Goal: Information Seeking & Learning: Check status

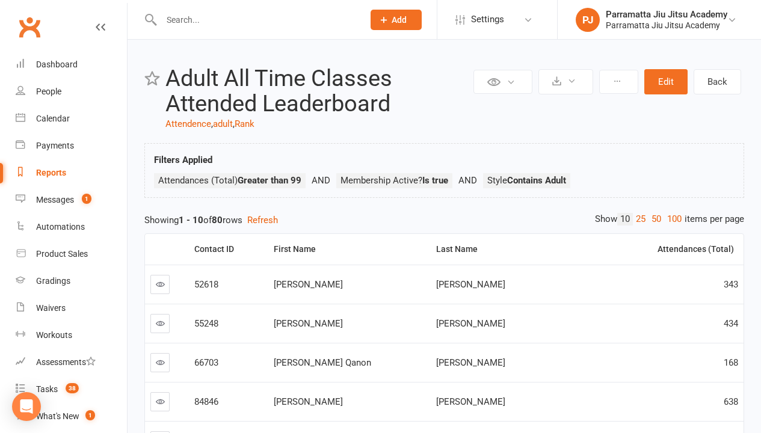
click at [671, 219] on link "100" at bounding box center [674, 219] width 20 height 13
click at [0, 0] on div "Loading" at bounding box center [0, 0] width 0 height 0
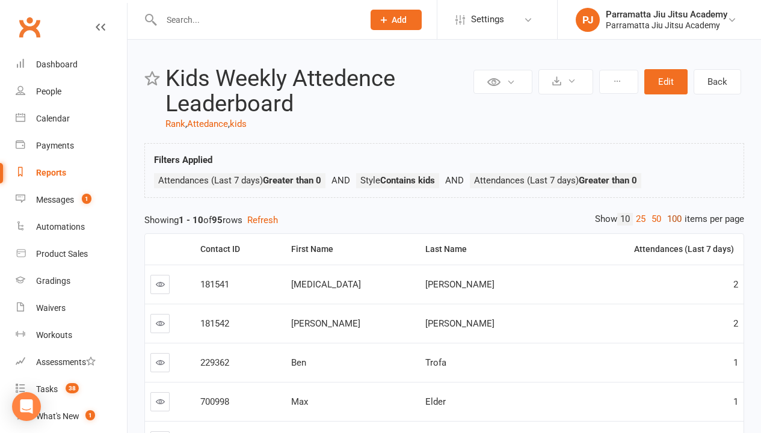
click at [671, 219] on link "100" at bounding box center [674, 219] width 20 height 13
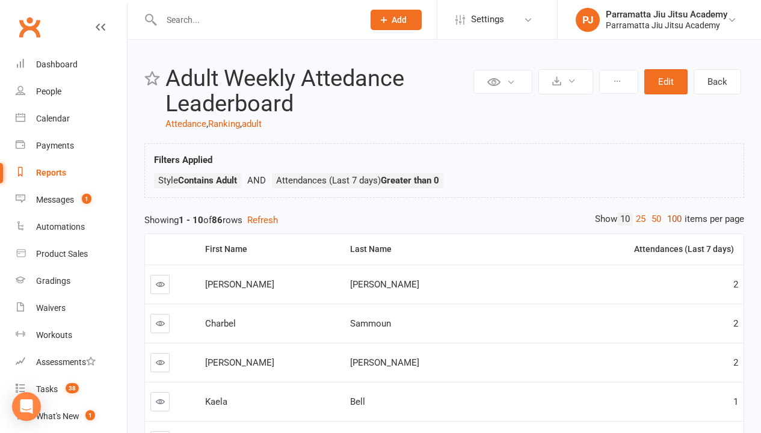
click at [671, 219] on link "100" at bounding box center [674, 219] width 20 height 13
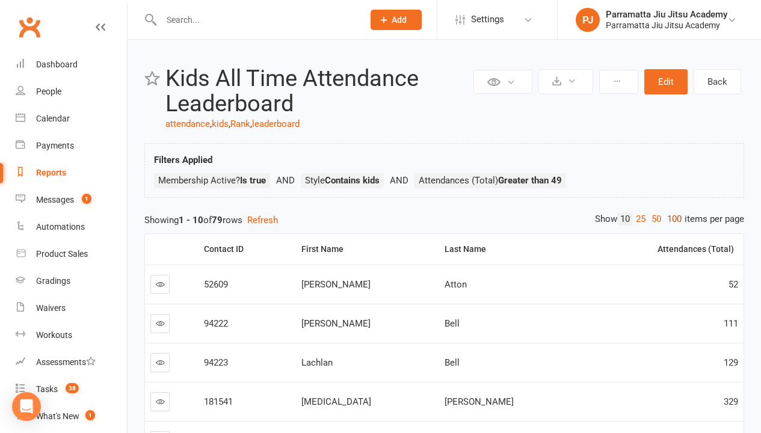
click at [671, 219] on link "100" at bounding box center [674, 219] width 20 height 13
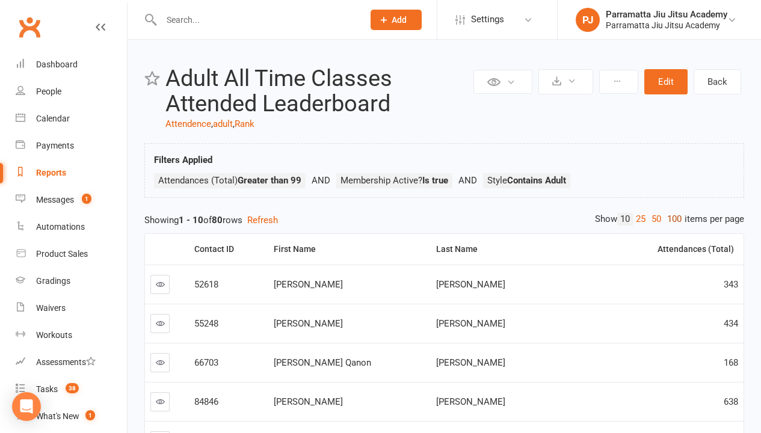
click at [671, 219] on link "100" at bounding box center [674, 219] width 20 height 13
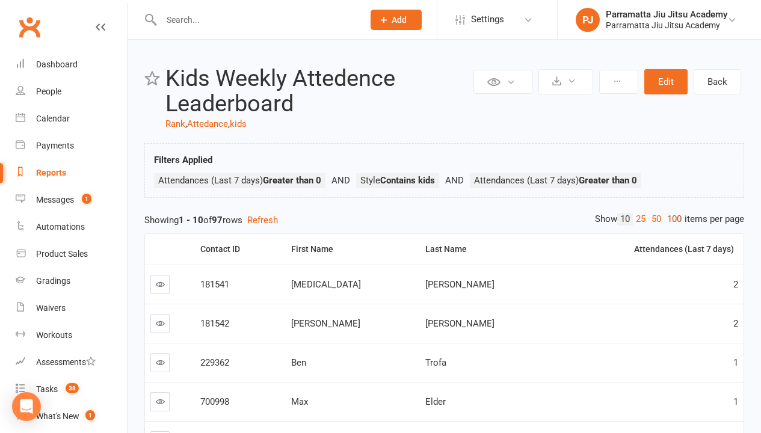
click at [671, 219] on link "100" at bounding box center [674, 219] width 20 height 13
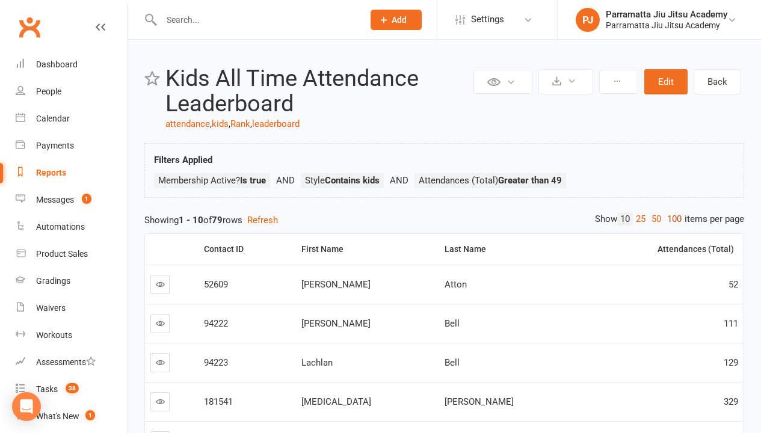
click at [671, 219] on link "100" at bounding box center [674, 219] width 20 height 13
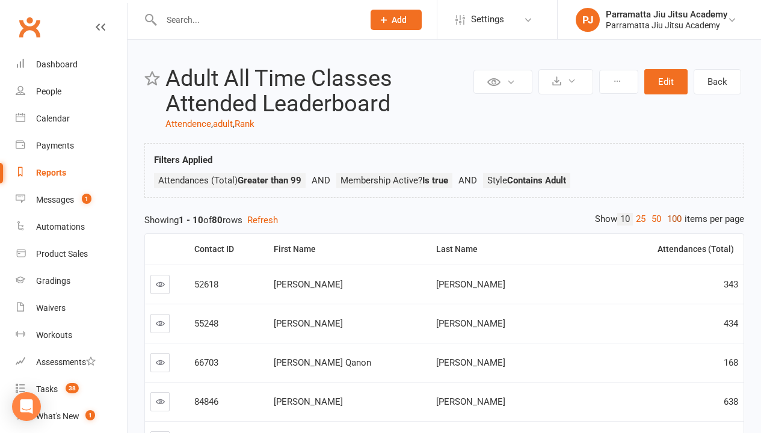
click at [671, 219] on link "100" at bounding box center [674, 219] width 20 height 13
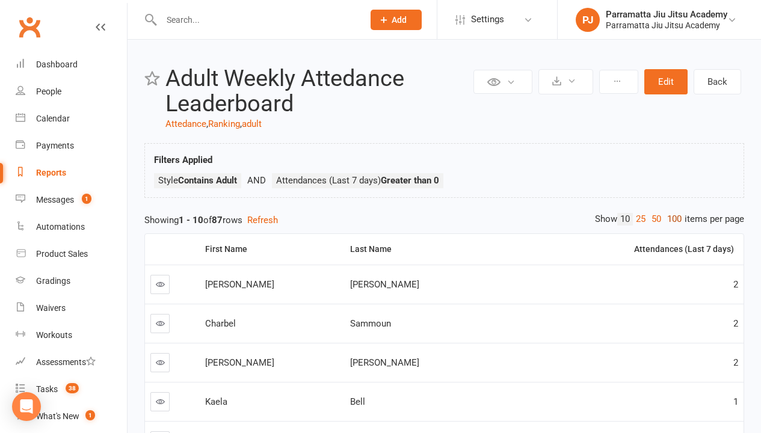
click at [671, 219] on link "100" at bounding box center [674, 219] width 20 height 13
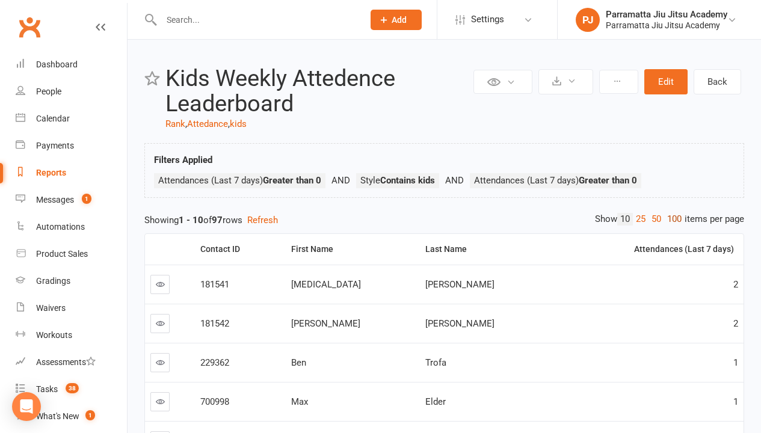
click at [671, 219] on link "100" at bounding box center [674, 219] width 20 height 13
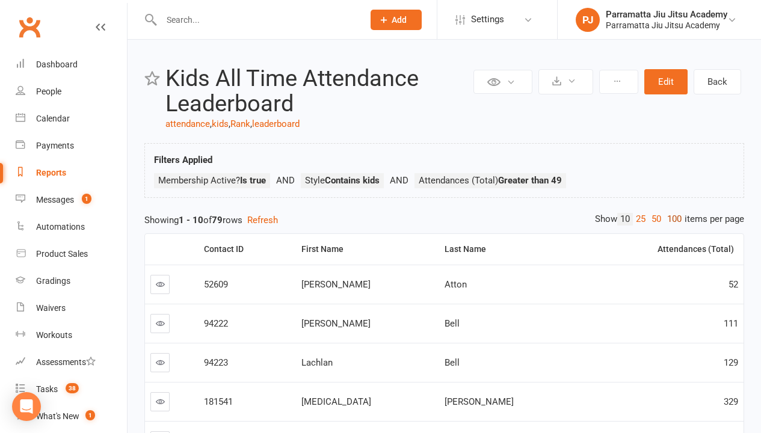
click at [671, 219] on link "100" at bounding box center [674, 219] width 20 height 13
